Goal: Navigation & Orientation: Find specific page/section

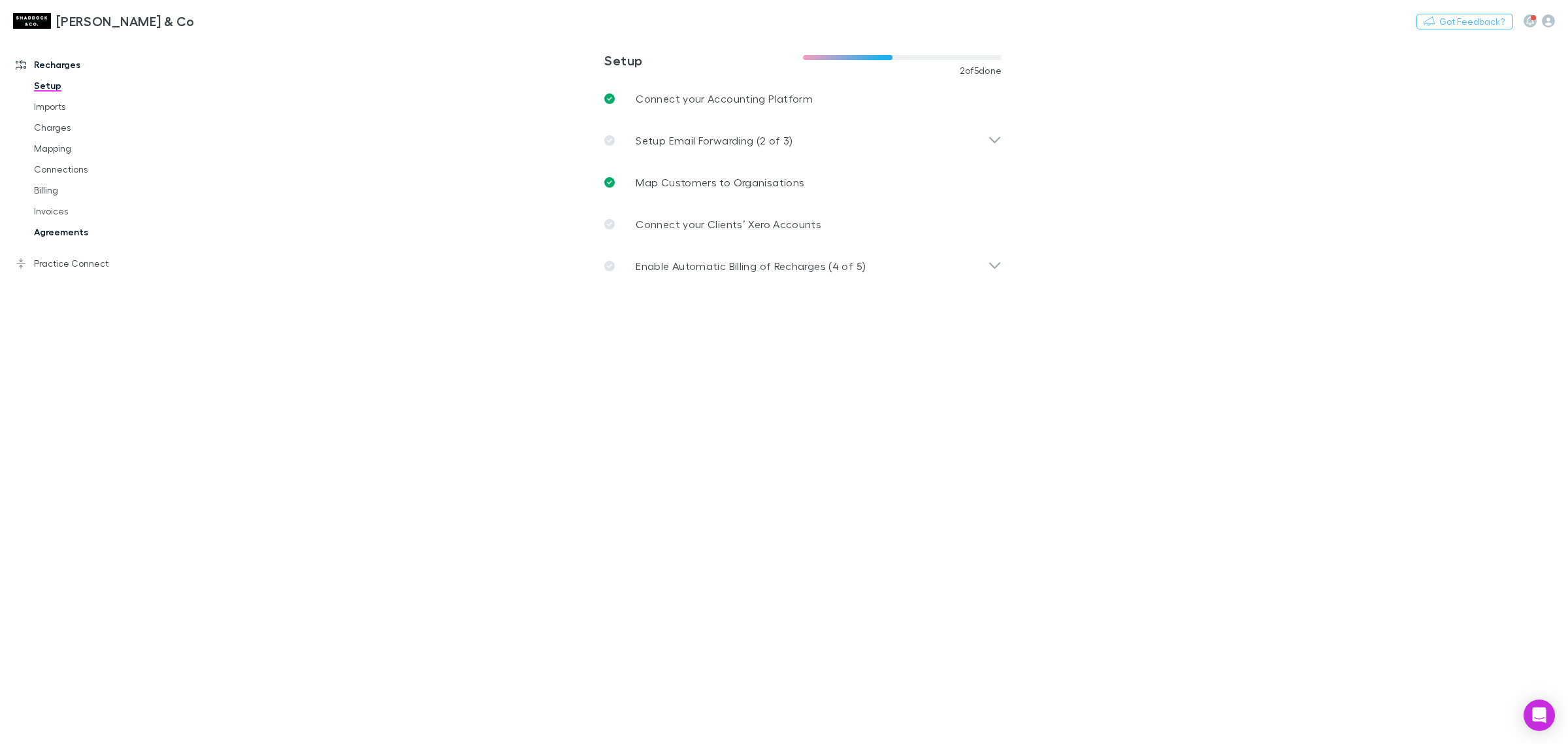
click at [74, 226] on link "Agreements" at bounding box center [102, 232] width 163 height 21
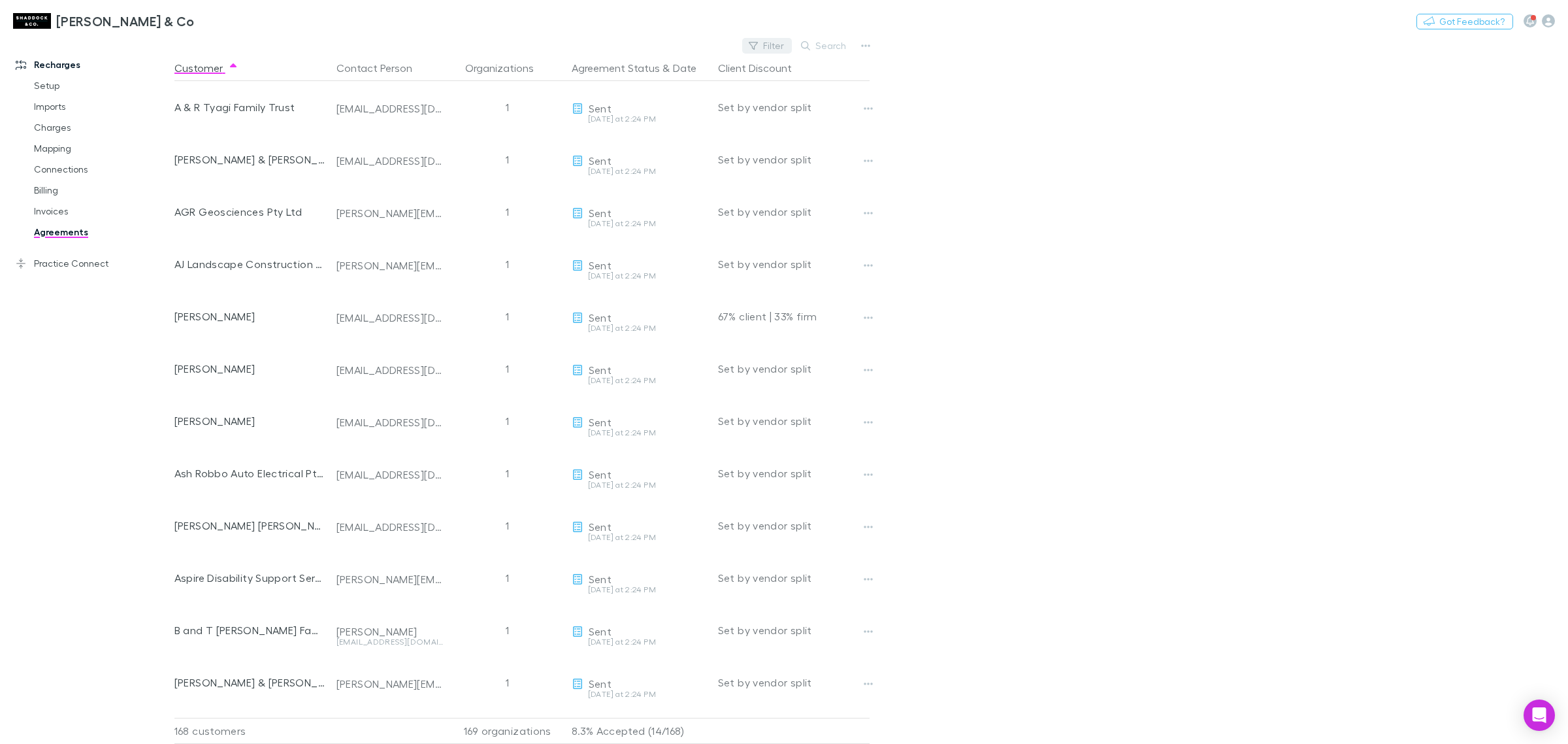
click at [772, 46] on button "Filter" at bounding box center [767, 46] width 50 height 16
click at [626, 170] on li "Accepted" at bounding box center [678, 172] width 227 height 21
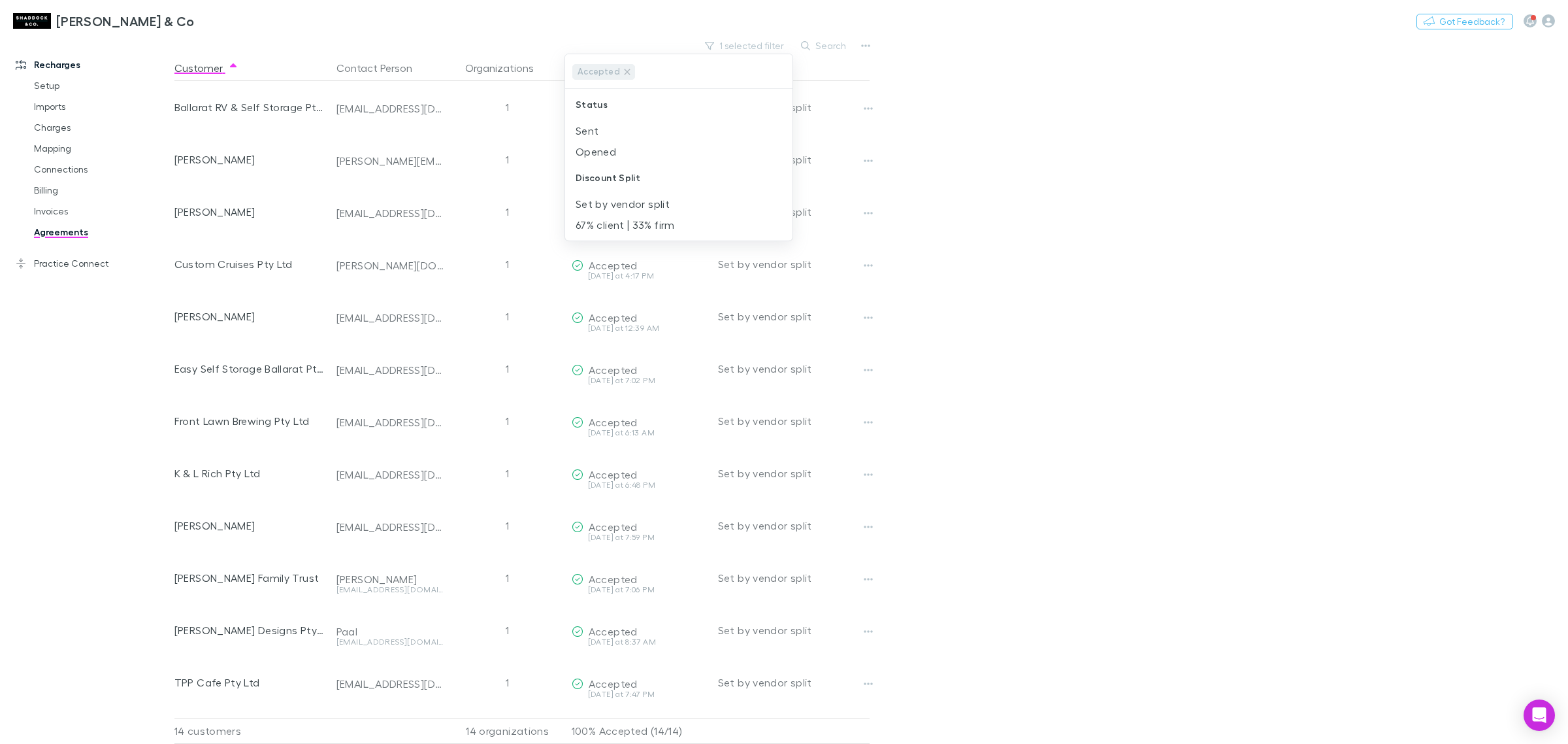
click at [1141, 158] on div at bounding box center [784, 372] width 1568 height 744
click at [76, 122] on link "Charges" at bounding box center [102, 127] width 163 height 21
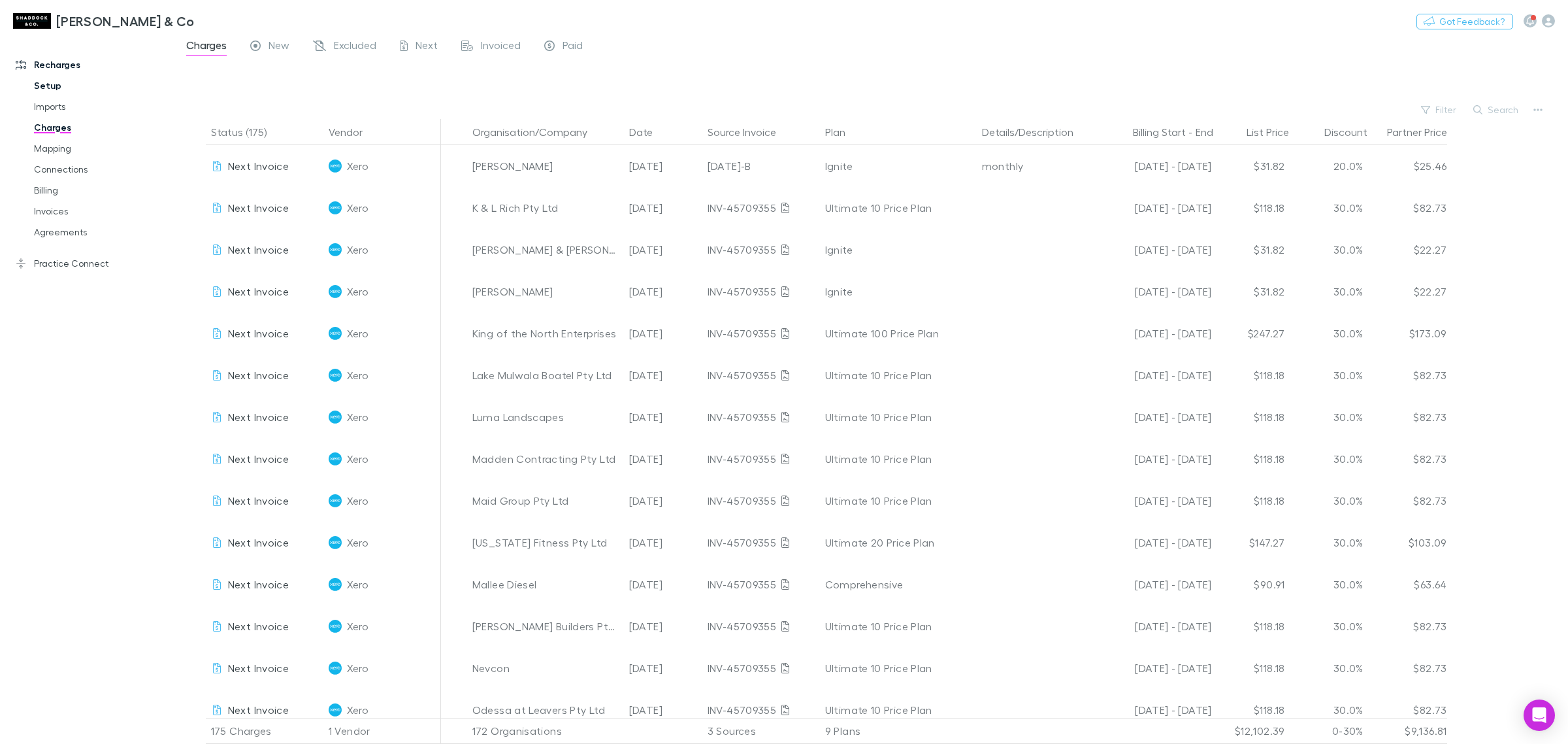
click at [45, 84] on link "Setup" at bounding box center [102, 85] width 163 height 21
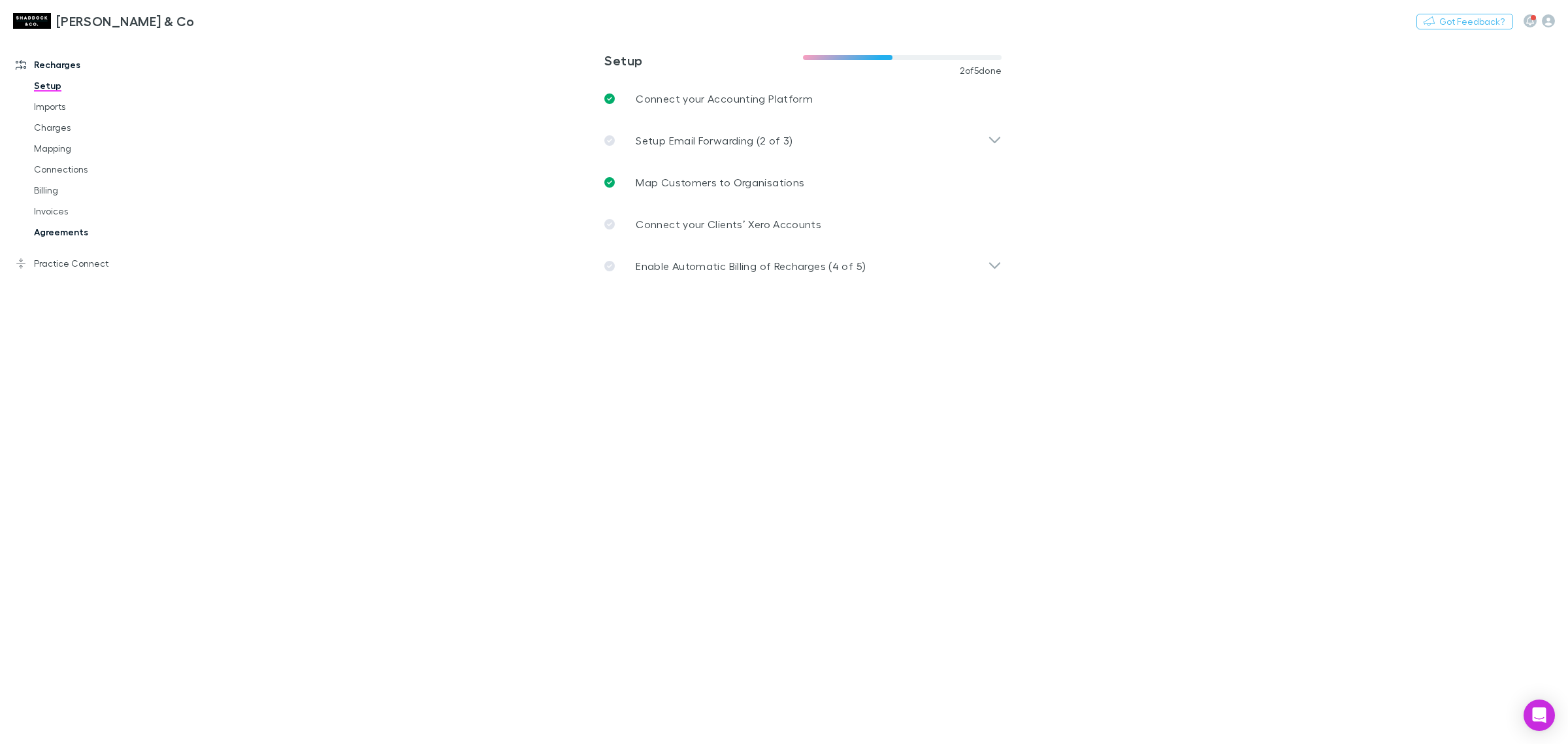
click at [76, 227] on link "Agreements" at bounding box center [102, 232] width 163 height 21
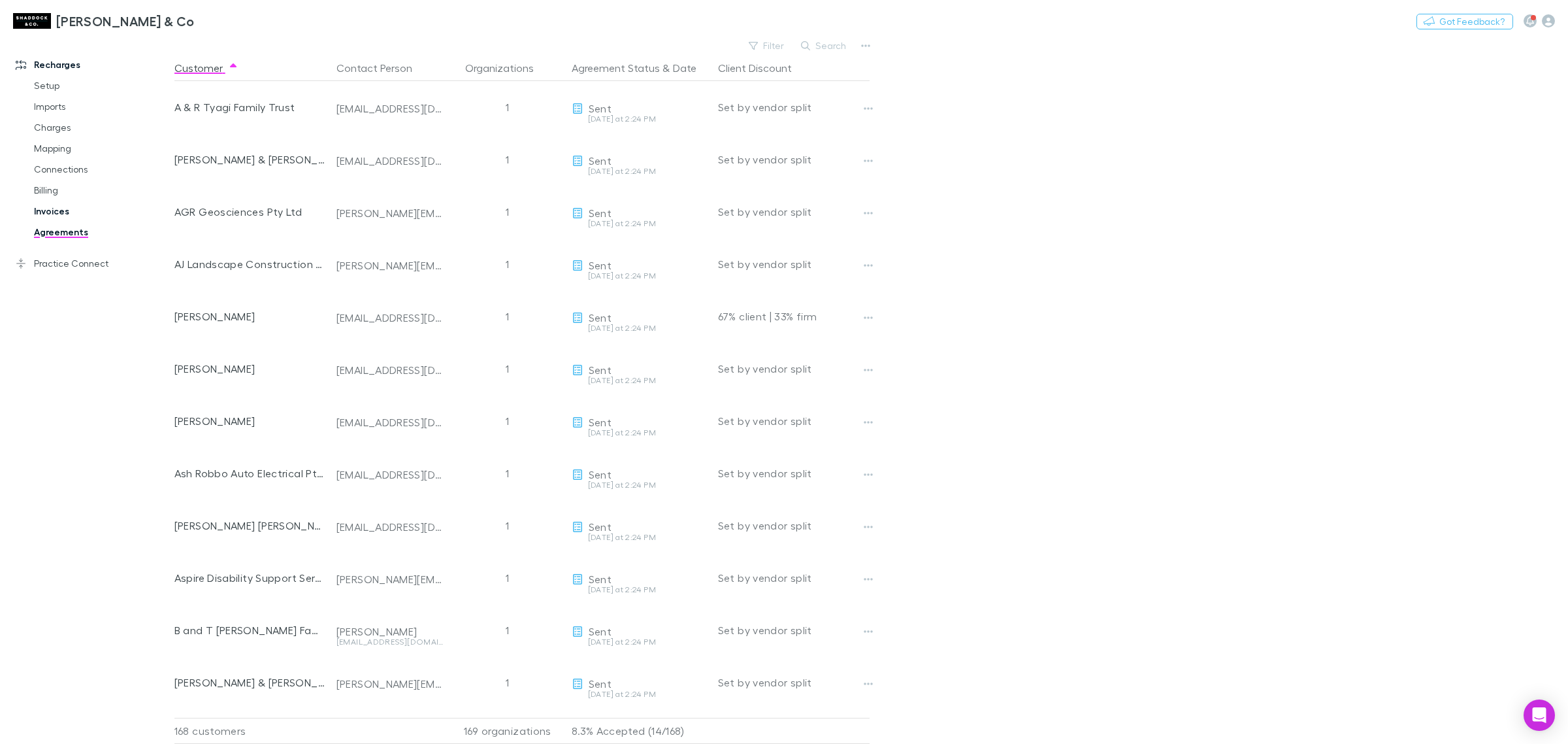
click at [64, 204] on link "Invoices" at bounding box center [102, 211] width 163 height 21
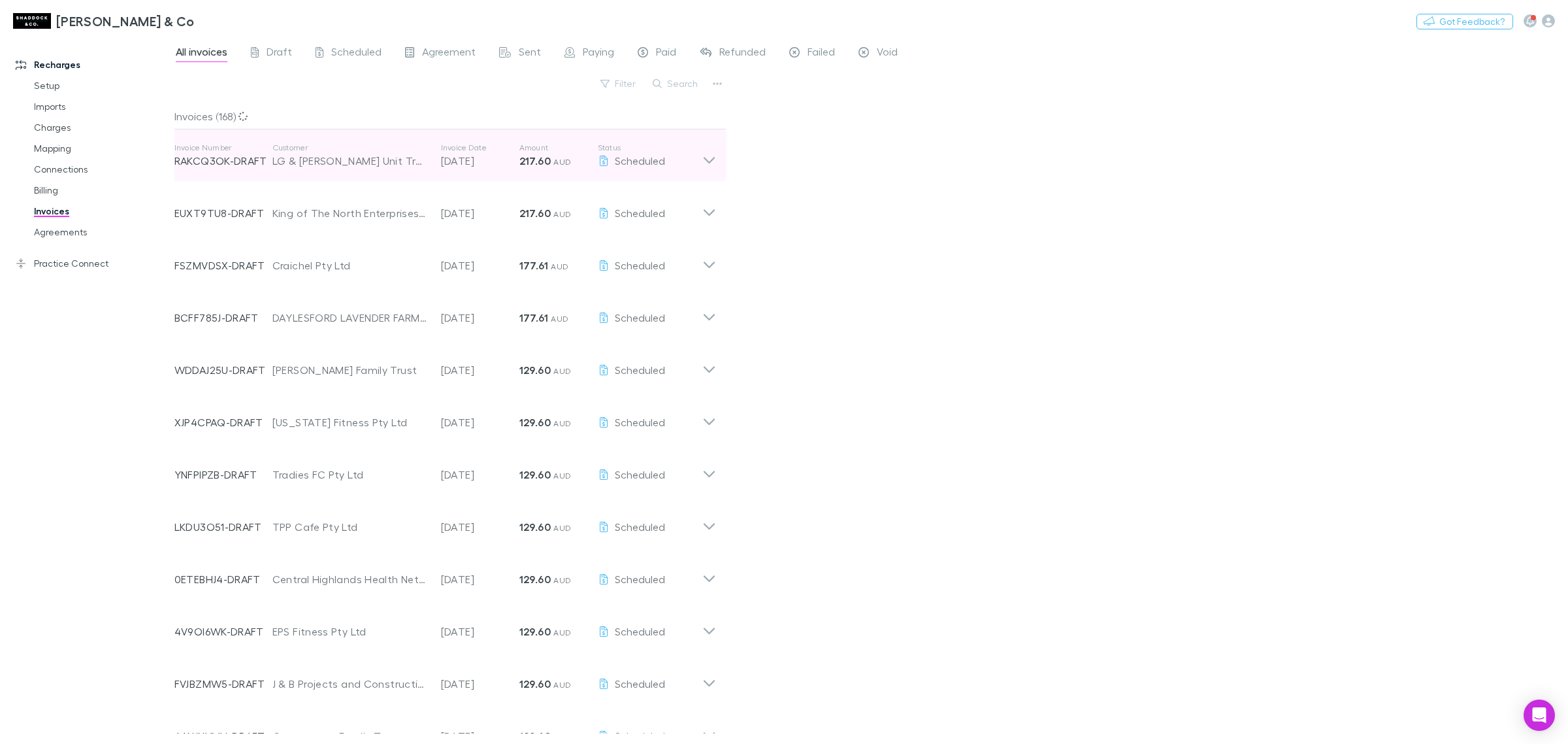
click at [709, 161] on icon at bounding box center [709, 155] width 14 height 26
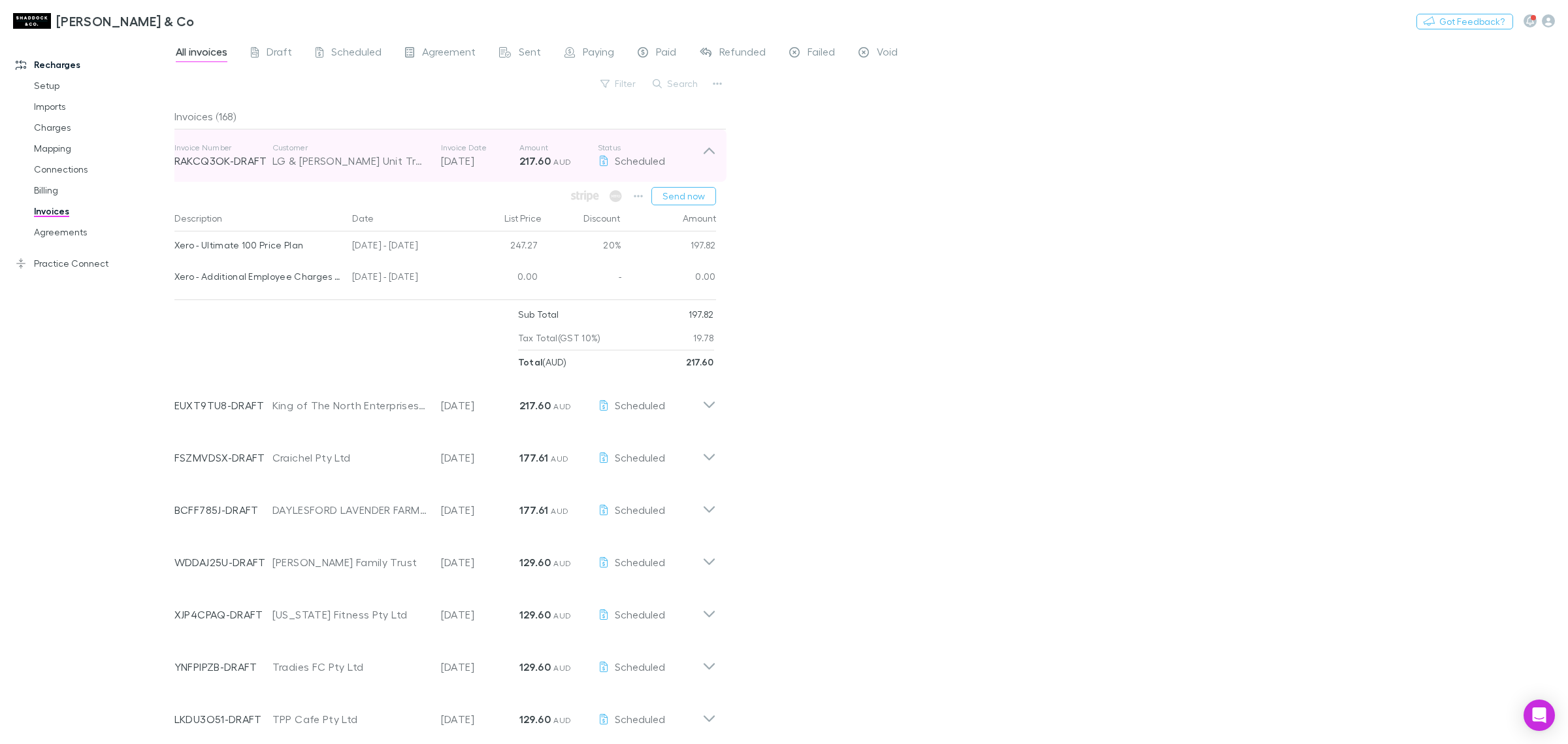
click at [713, 144] on icon at bounding box center [709, 155] width 14 height 26
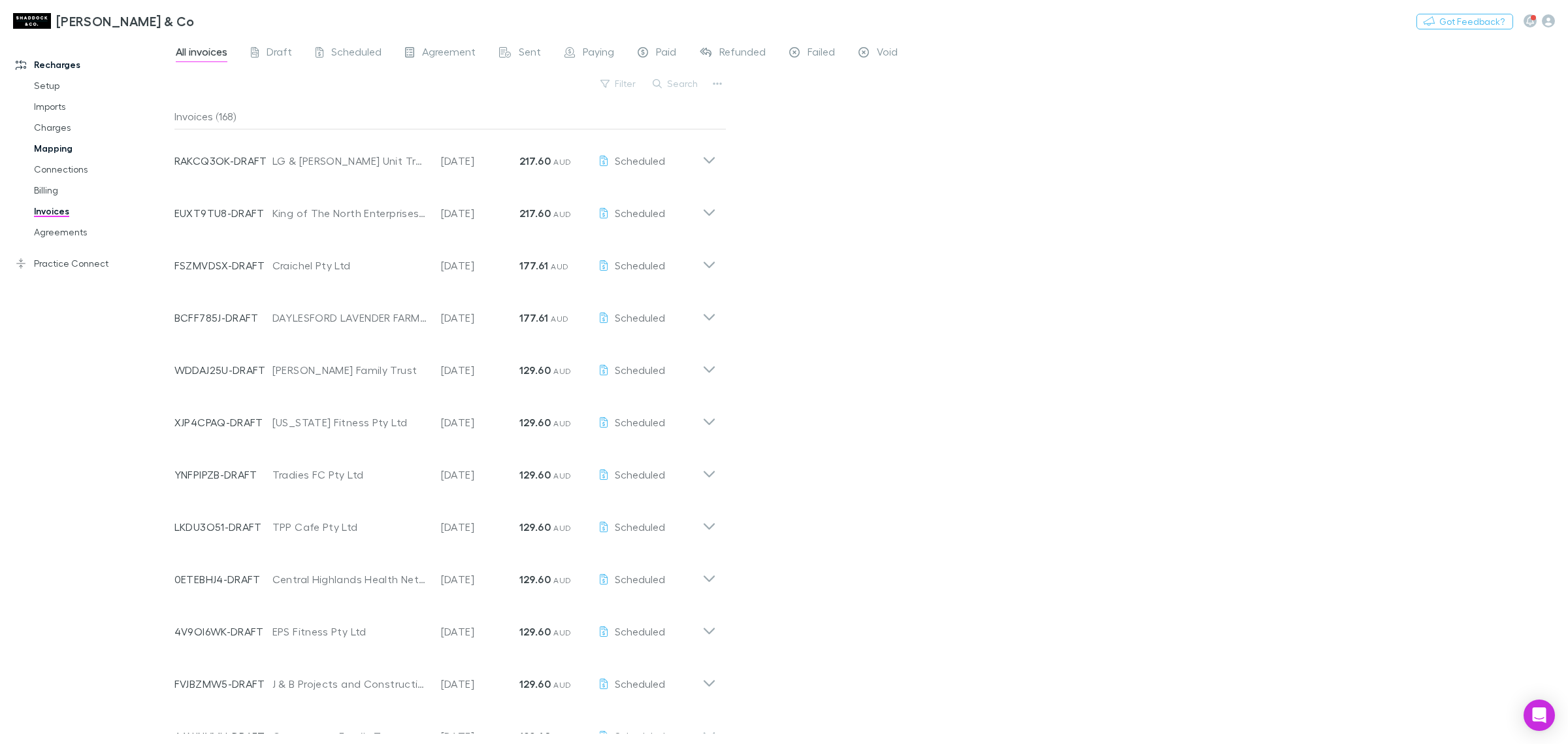
click at [70, 149] on link "Mapping" at bounding box center [102, 148] width 163 height 21
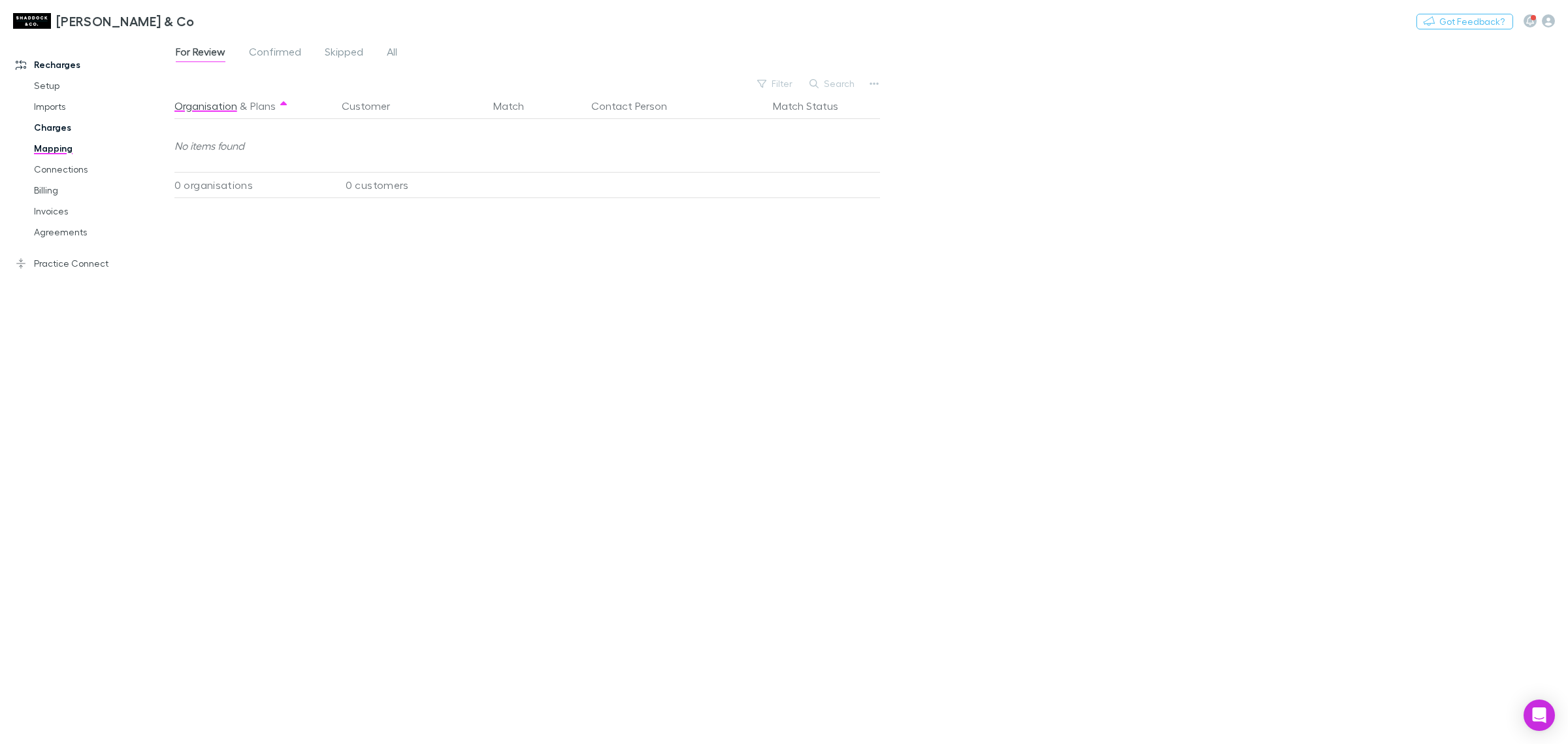
click at [62, 125] on link "Charges" at bounding box center [102, 127] width 163 height 21
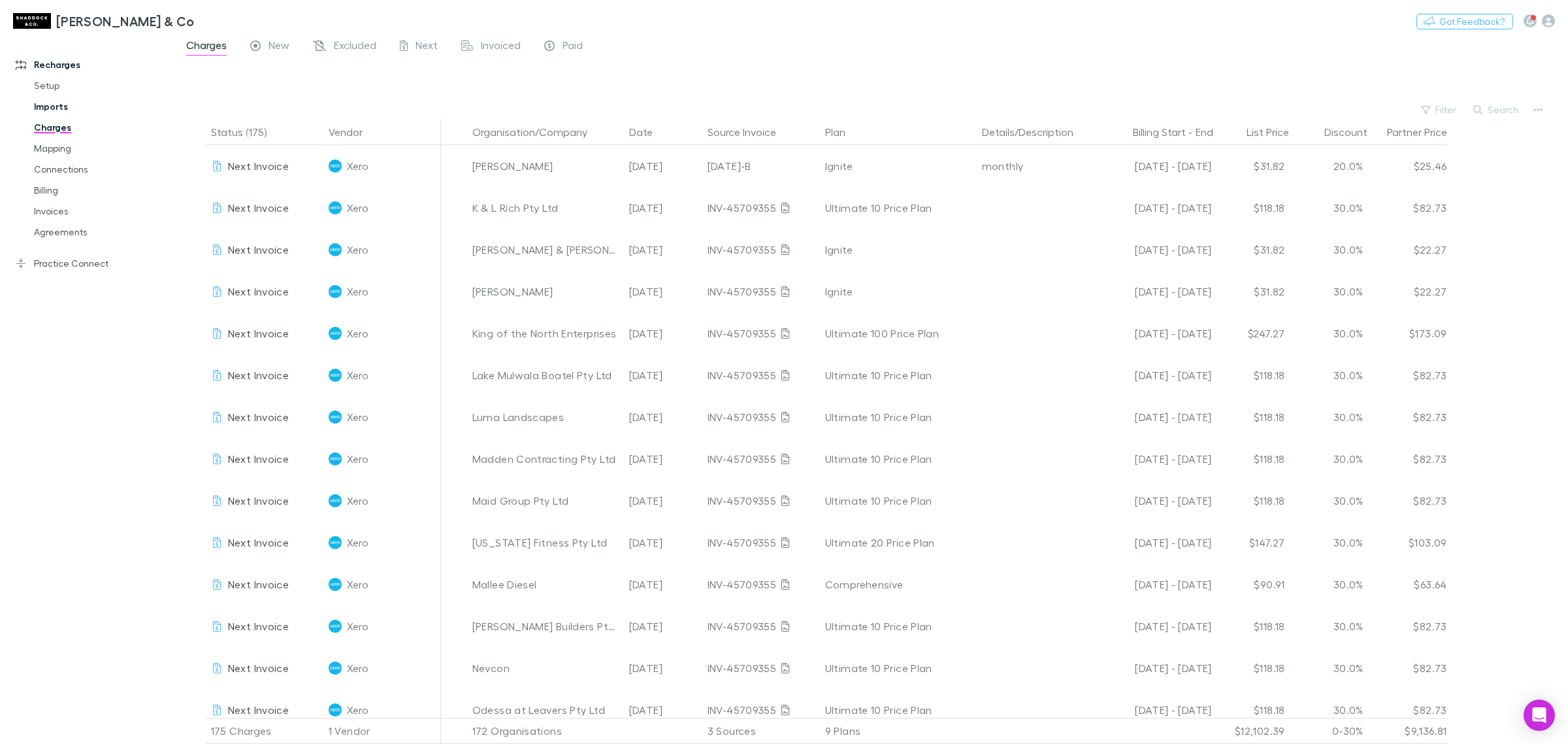
click at [54, 113] on link "Imports" at bounding box center [102, 106] width 163 height 21
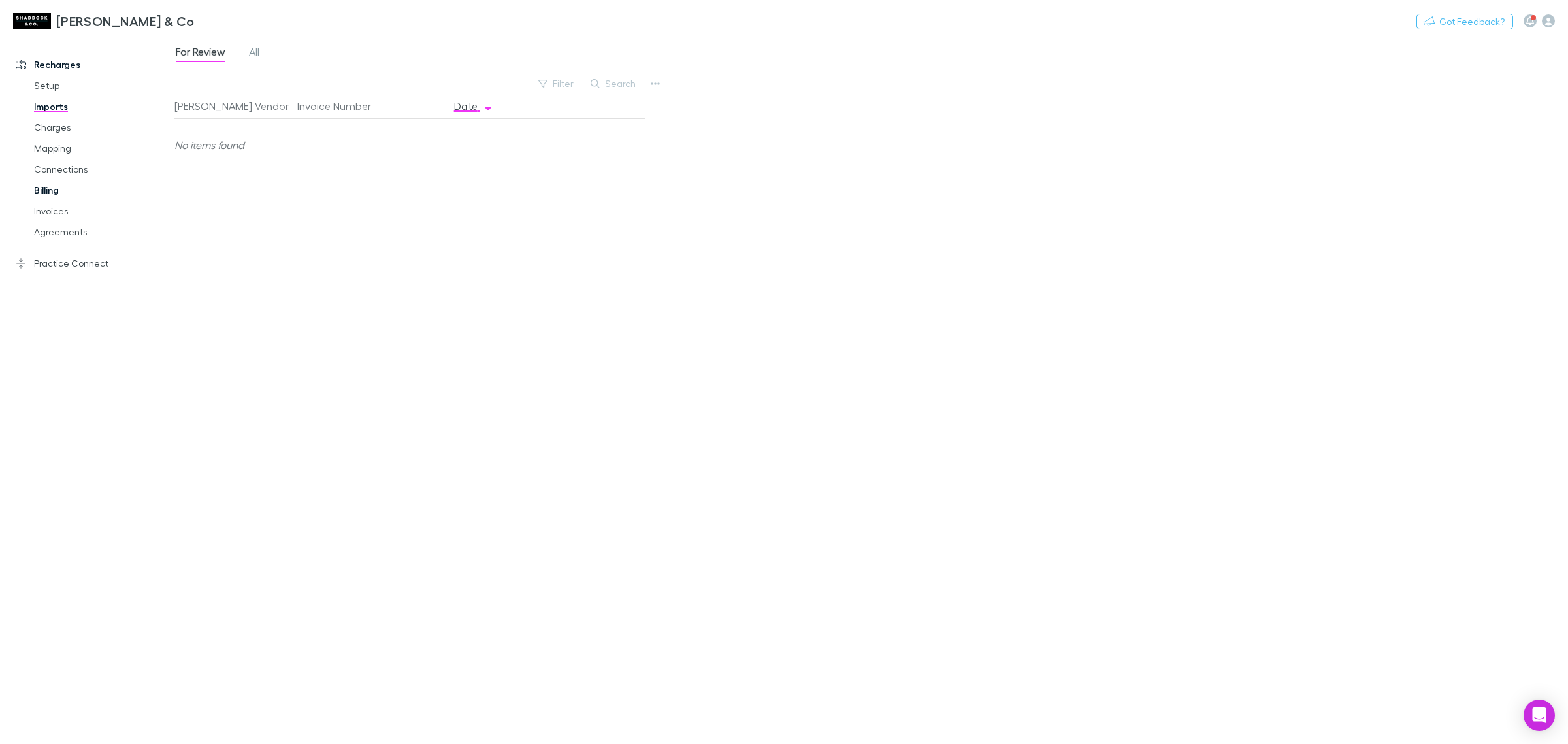
click at [66, 193] on link "Billing" at bounding box center [102, 190] width 163 height 21
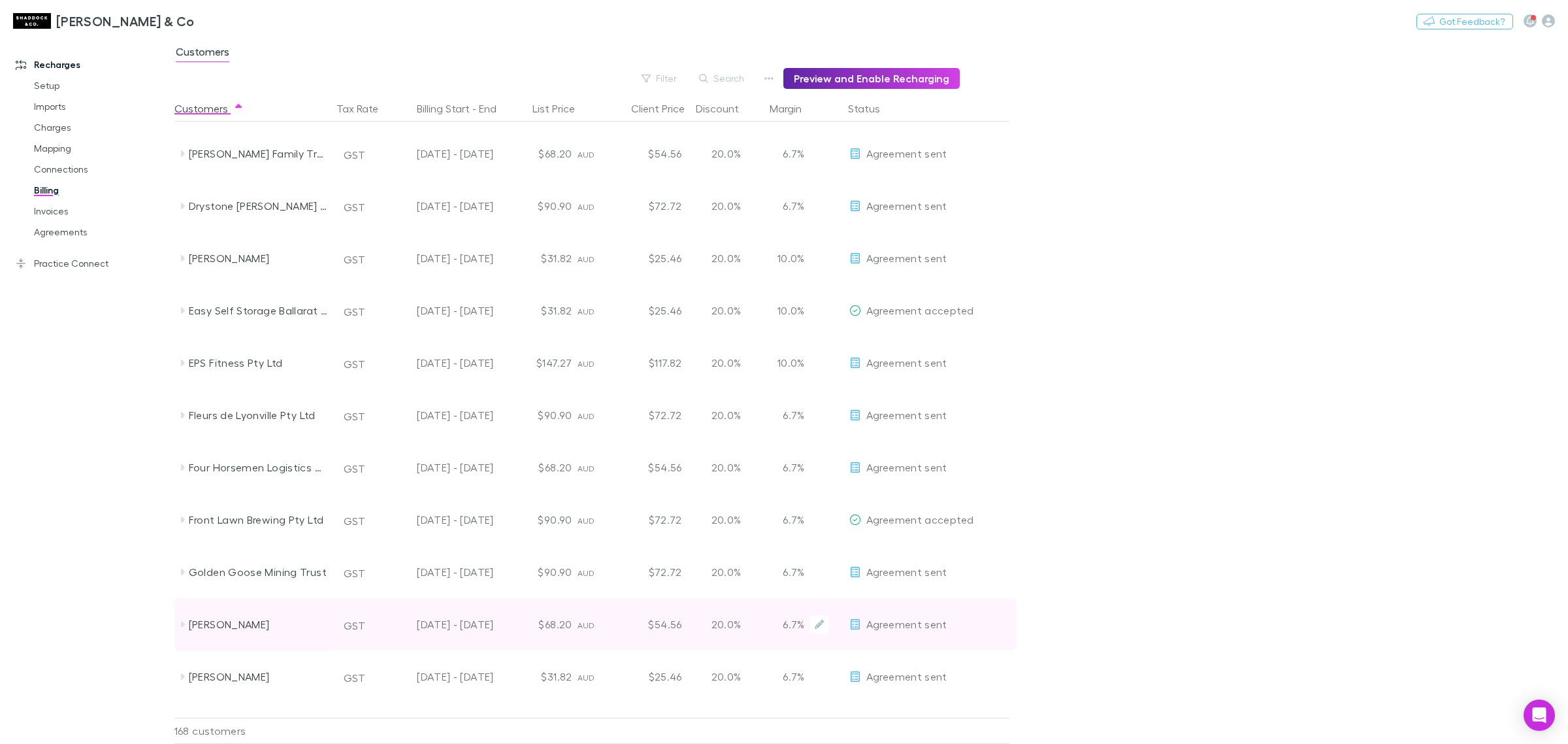
scroll to position [2468, 0]
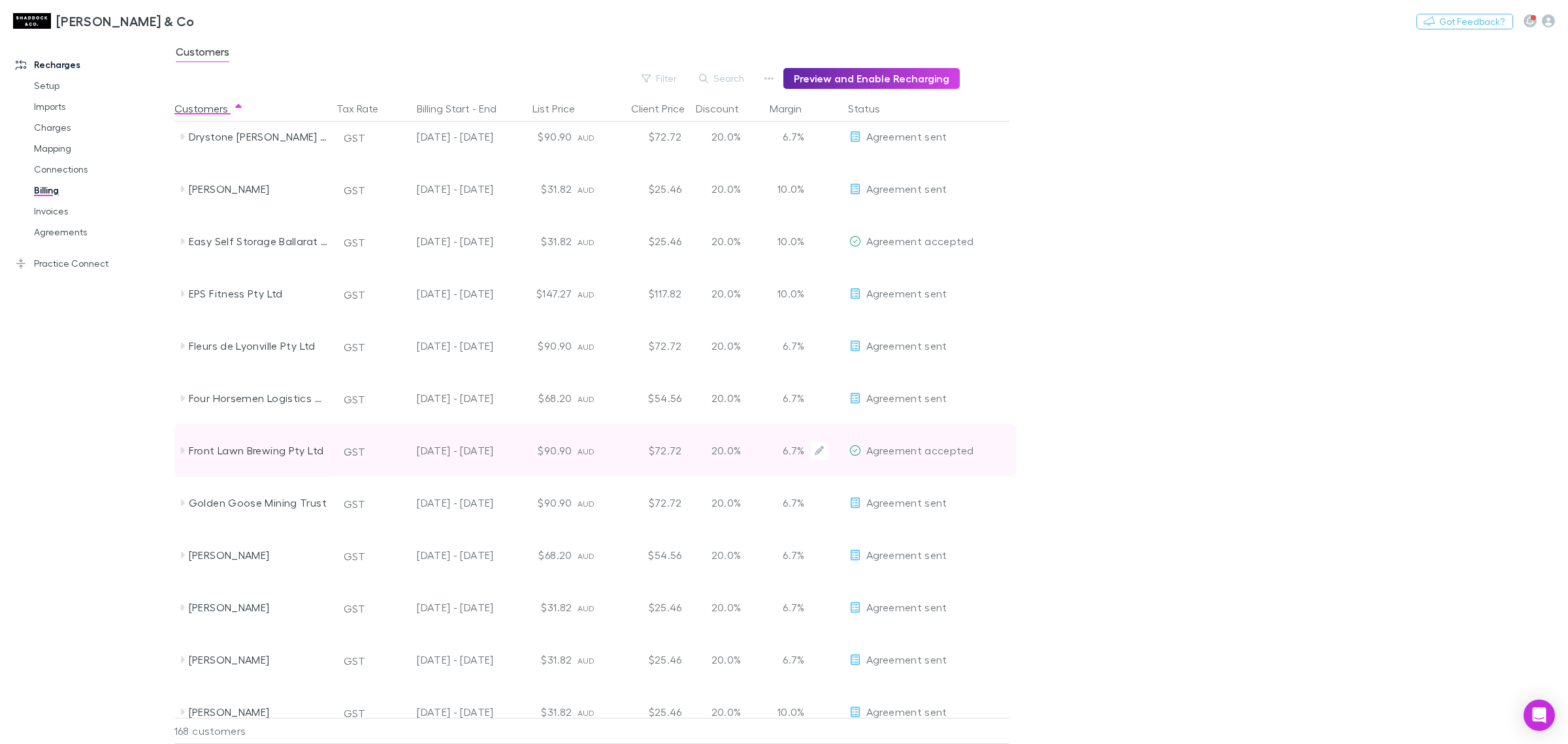
click at [281, 452] on div "Front Lawn Brewing Pty Ltd" at bounding box center [258, 450] width 139 height 52
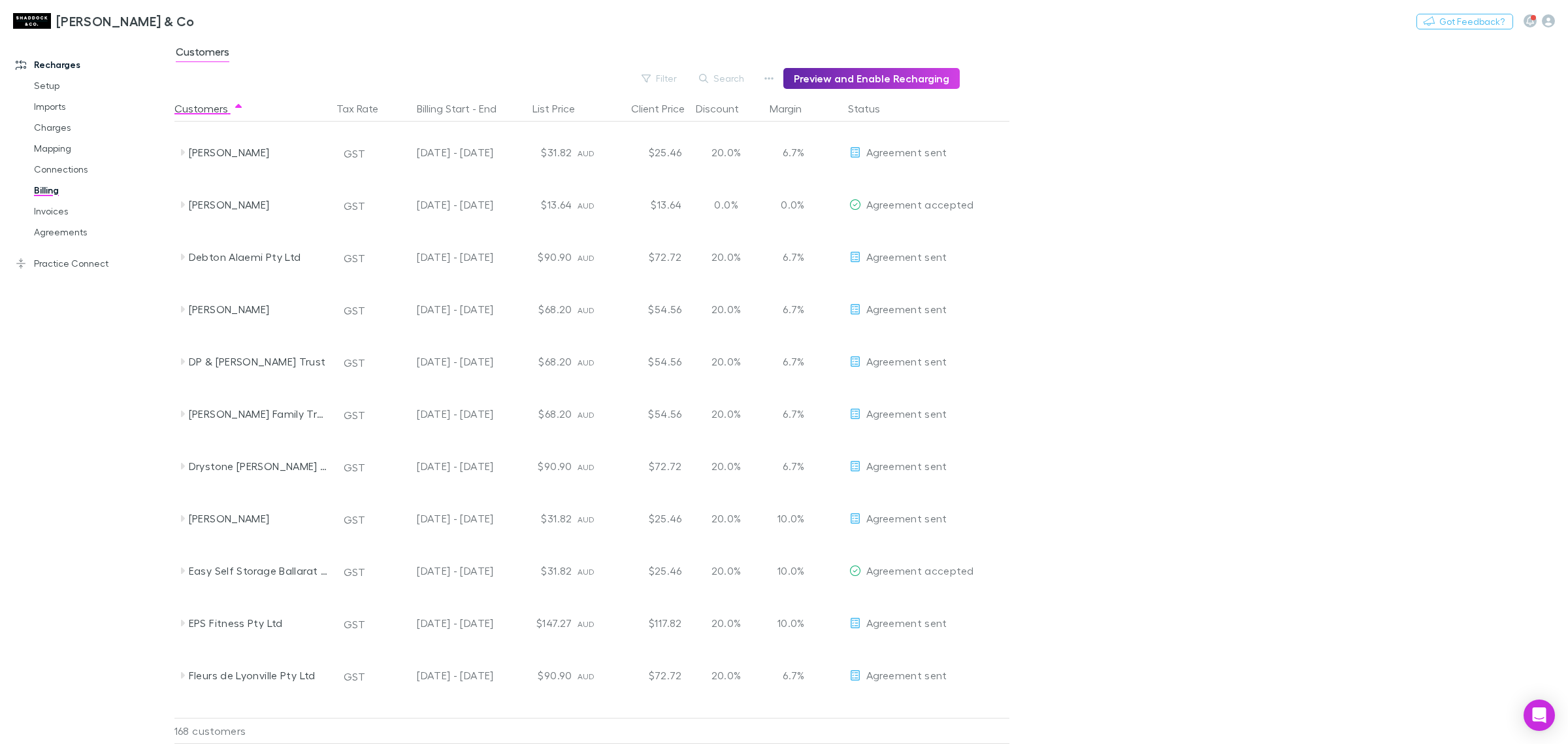
scroll to position [1896, 0]
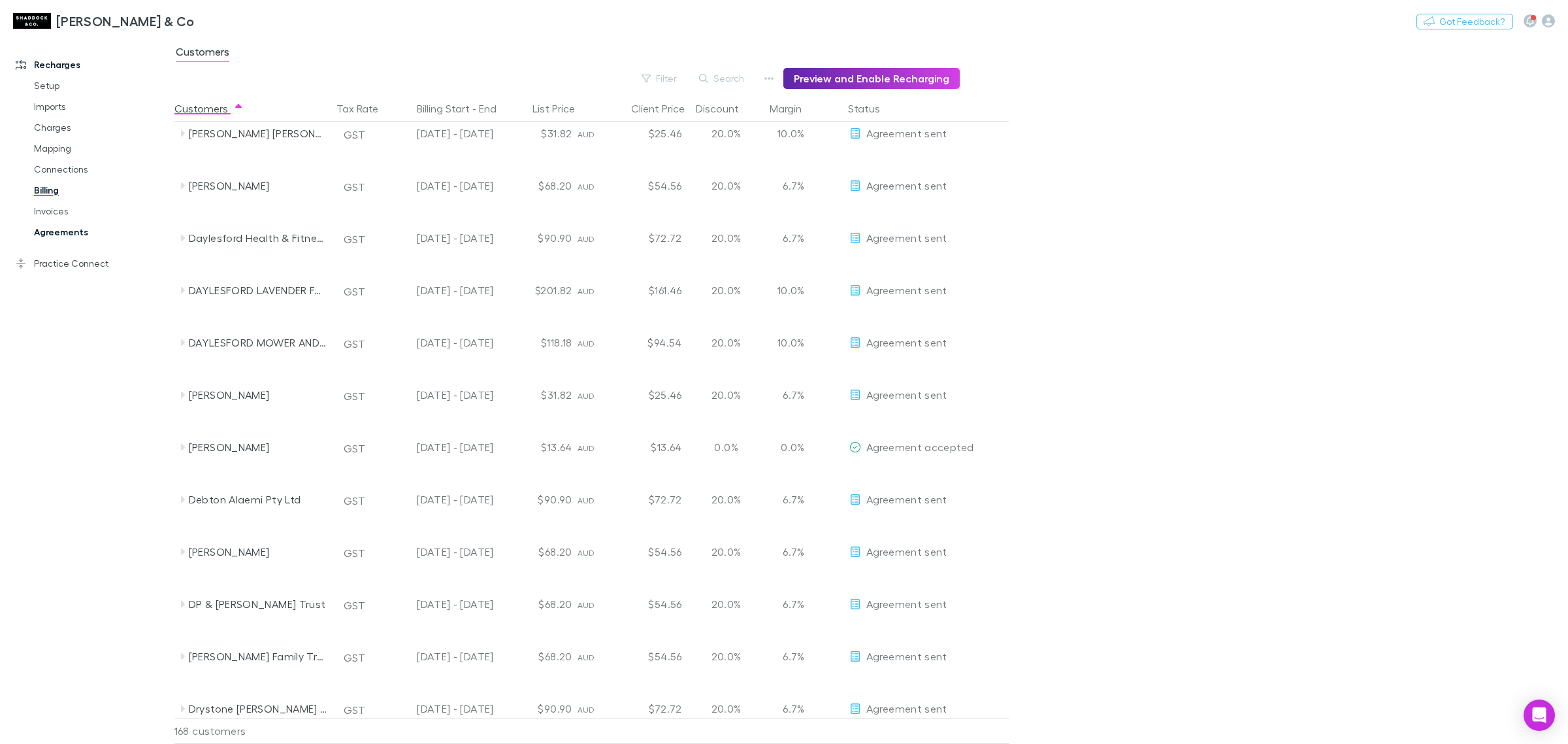
click at [69, 231] on link "Agreements" at bounding box center [102, 232] width 163 height 21
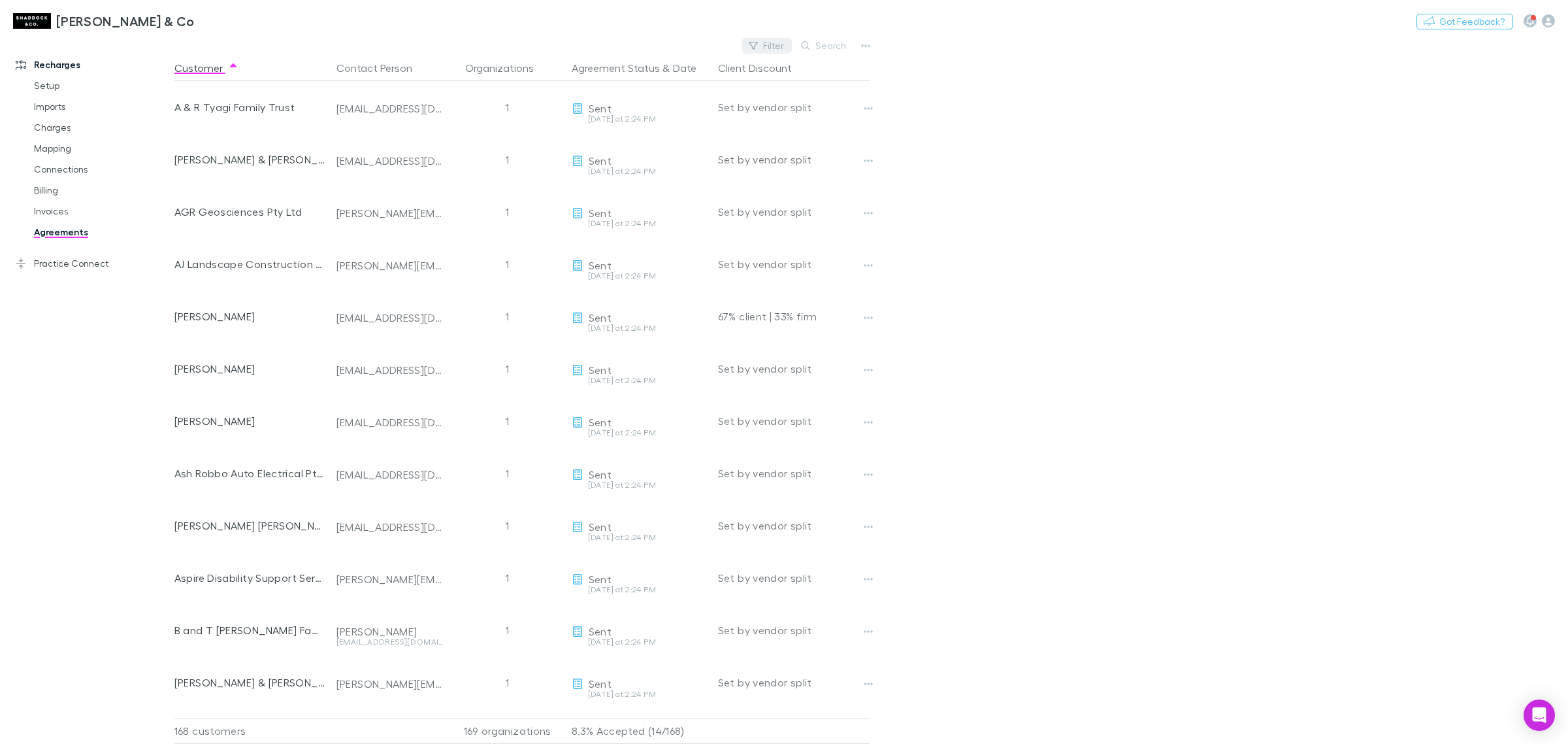
click at [768, 47] on button "Filter" at bounding box center [767, 46] width 50 height 16
click at [652, 173] on li "Accepted" at bounding box center [678, 172] width 227 height 21
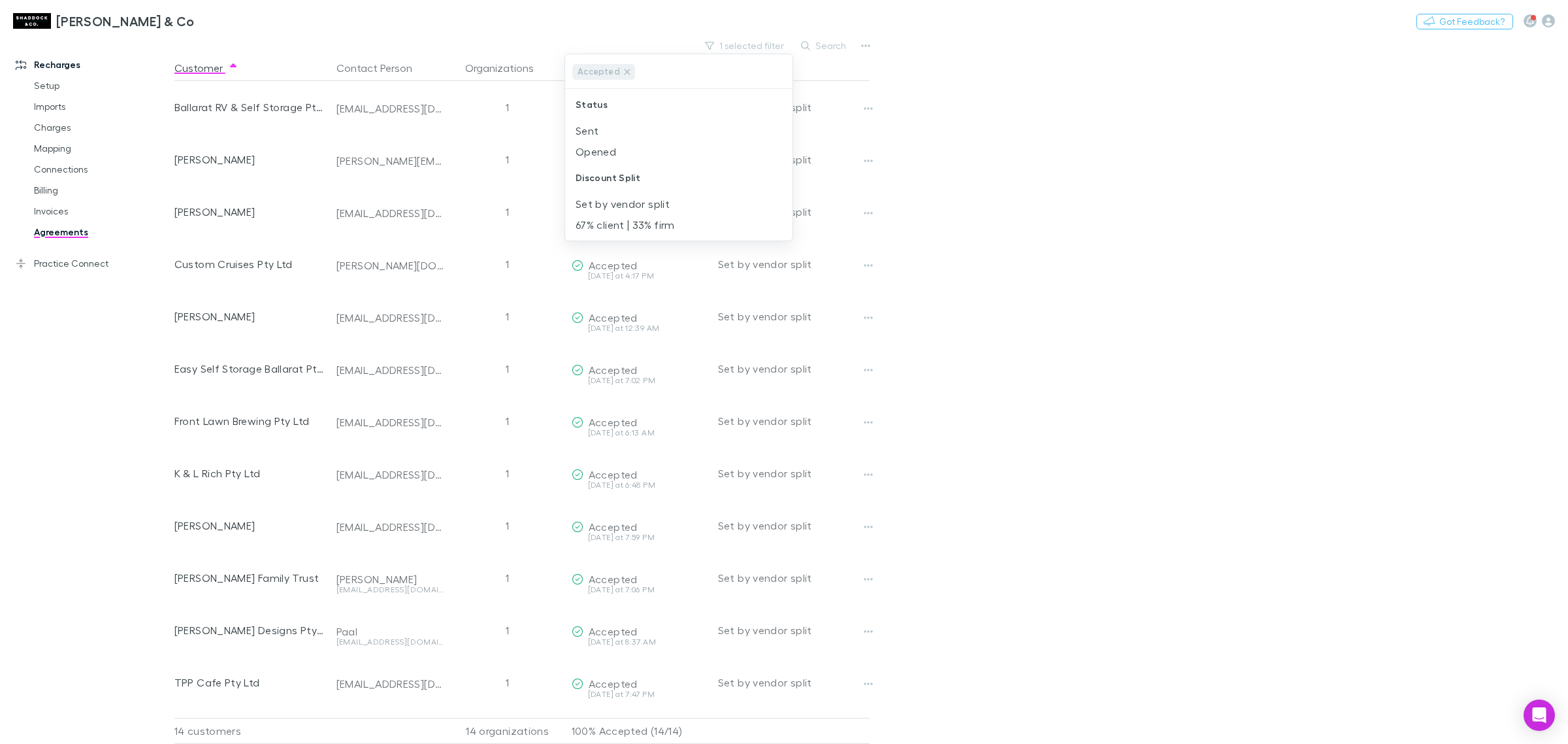
click at [1302, 217] on div at bounding box center [784, 372] width 1568 height 744
